Goal: Information Seeking & Learning: Learn about a topic

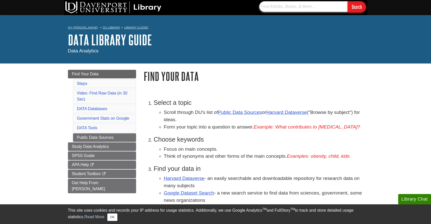
click at [279, 4] on input "text" at bounding box center [303, 6] width 88 height 11
click at [262, 6] on input "Amazon"" at bounding box center [303, 6] width 88 height 11
click at [282, 7] on input ""Amazon"" at bounding box center [303, 6] width 88 height 11
type input ""Amazon" "discrimination" hiring""
click at [360, 5] on input "Search" at bounding box center [357, 6] width 18 height 11
